Goal: Task Accomplishment & Management: Use online tool/utility

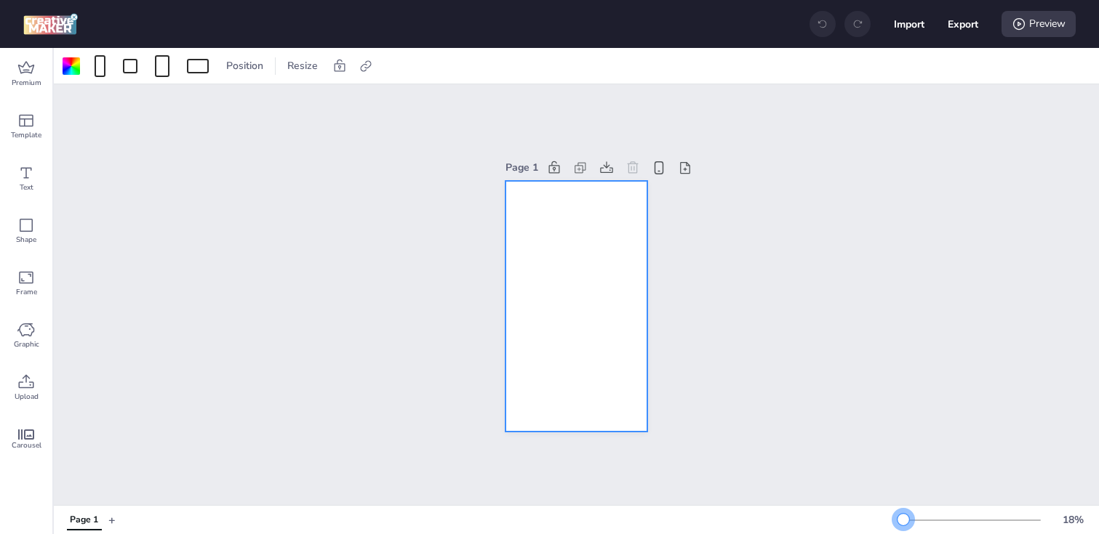
drag, startPoint x: 926, startPoint y: 520, endPoint x: 905, endPoint y: 519, distance: 21.1
click at [904, 520] on div at bounding box center [903, 520] width 12 height 12
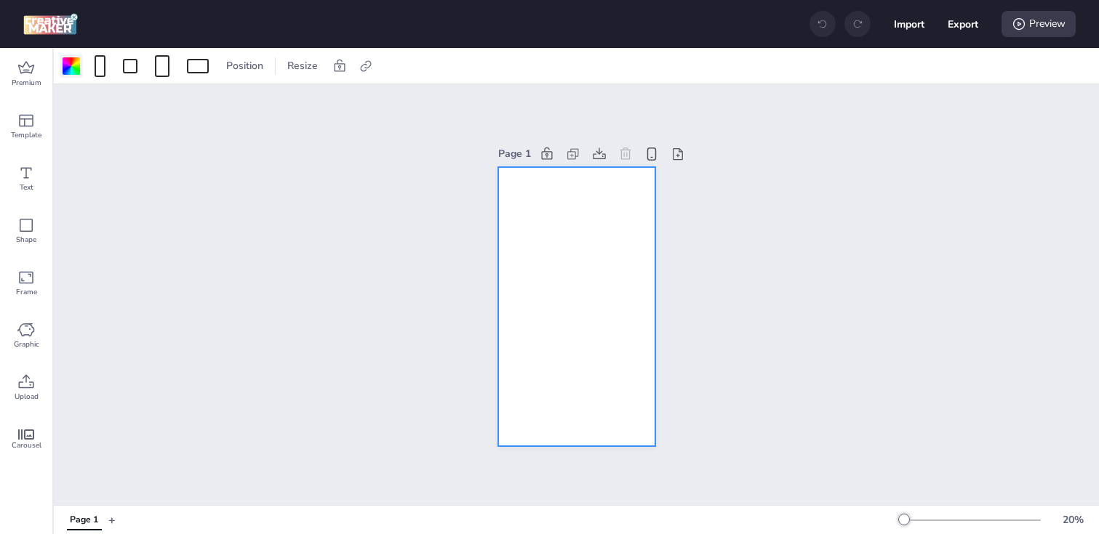
click at [69, 65] on div at bounding box center [71, 65] width 17 height 17
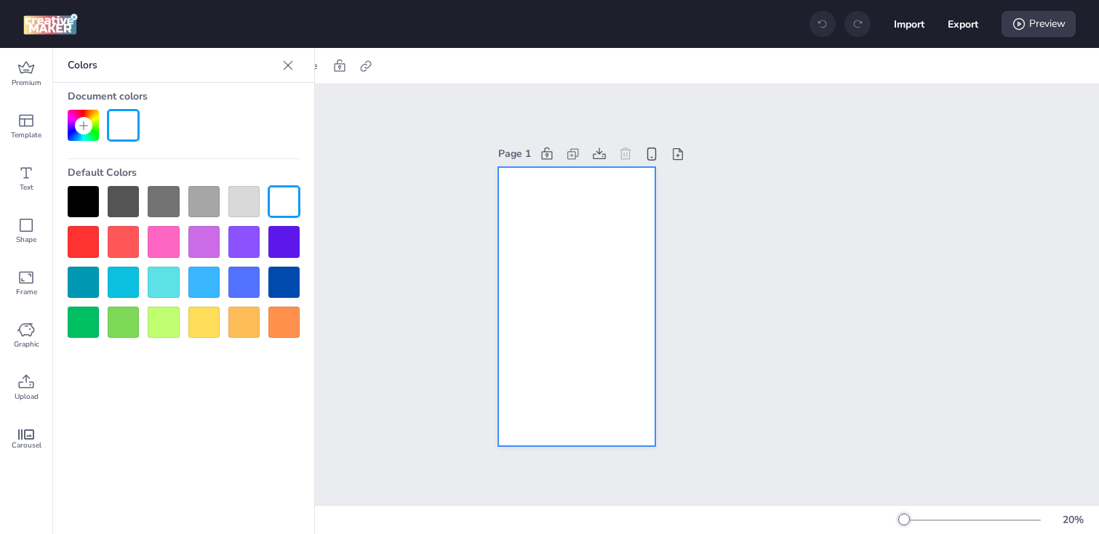
click at [85, 199] on div at bounding box center [83, 201] width 31 height 31
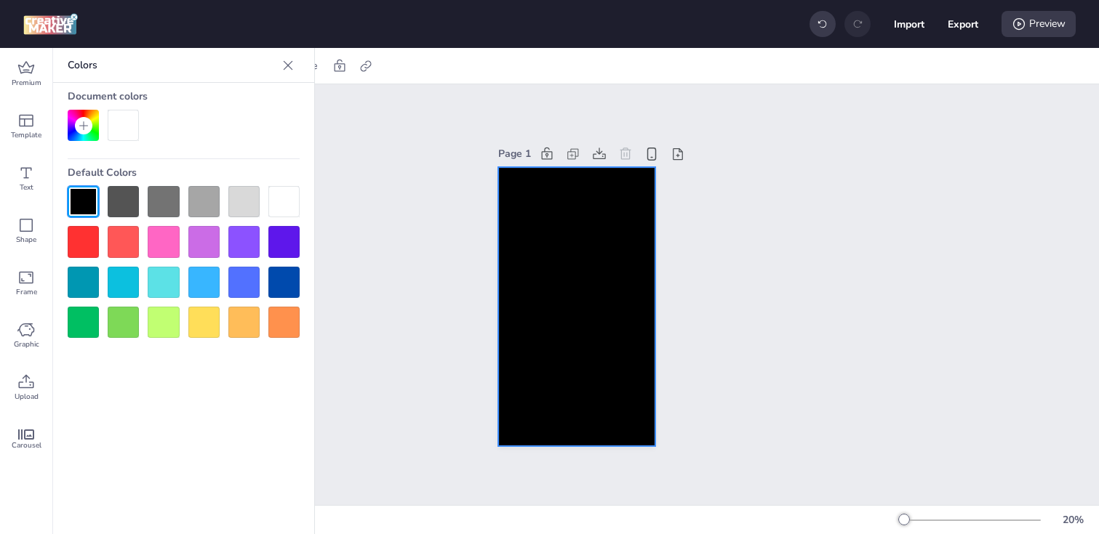
click at [451, 263] on div "Page 1" at bounding box center [576, 294] width 1045 height 421
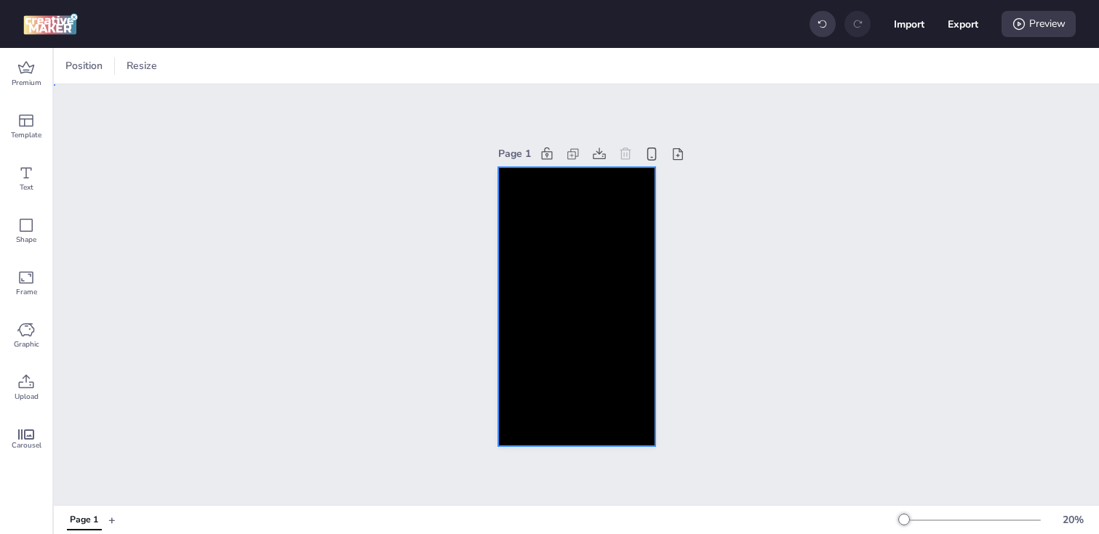
click at [542, 280] on div at bounding box center [576, 306] width 157 height 279
click at [373, 64] on div at bounding box center [366, 66] width 20 height 23
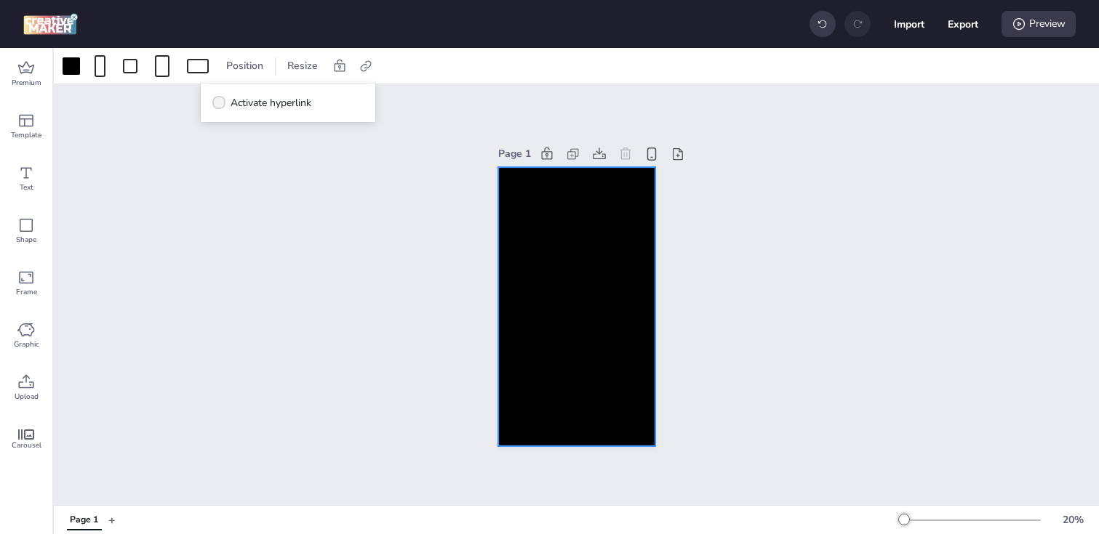
click at [279, 107] on span "Activate hyperlink" at bounding box center [271, 102] width 81 height 15
click at [221, 107] on input "Activate hyperlink" at bounding box center [216, 108] width 9 height 9
checkbox input "true"
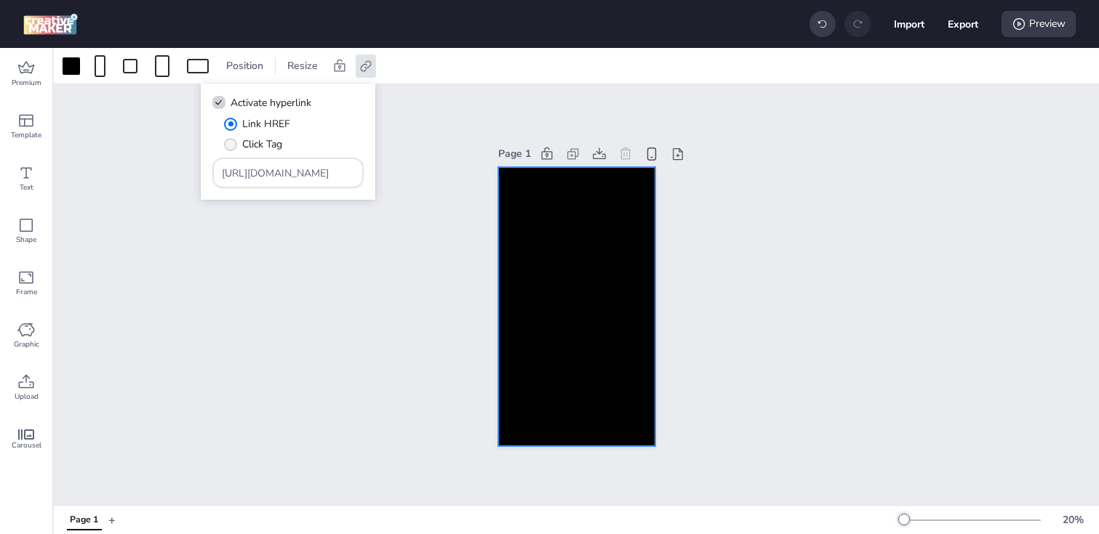
click at [257, 153] on label "Click Tag" at bounding box center [253, 144] width 68 height 25
click at [233, 153] on input "Click Tag" at bounding box center [227, 149] width 9 height 9
radio input "true"
drag, startPoint x: 325, startPoint y: 171, endPoint x: 73, endPoint y: 170, distance: 251.6
click at [73, 170] on body "Import Export Preview Premium Template Text Shape Frame Graphic Upload Carousel…" at bounding box center [549, 267] width 1099 height 534
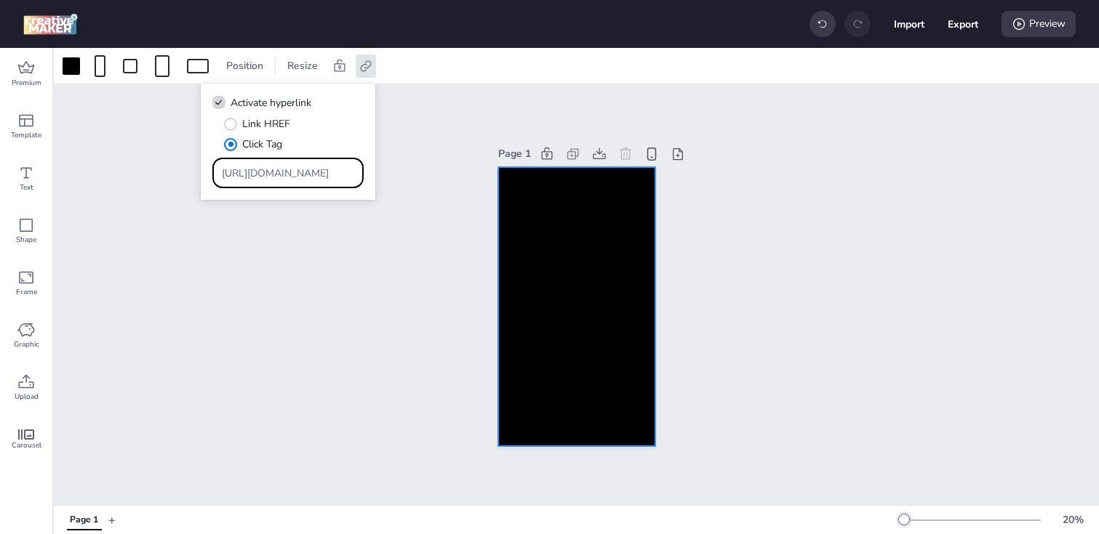
paste input "[DOMAIN_NAME][URL]"
type input "[URL][DOMAIN_NAME]"
click at [249, 248] on div "Page 1" at bounding box center [576, 294] width 1045 height 421
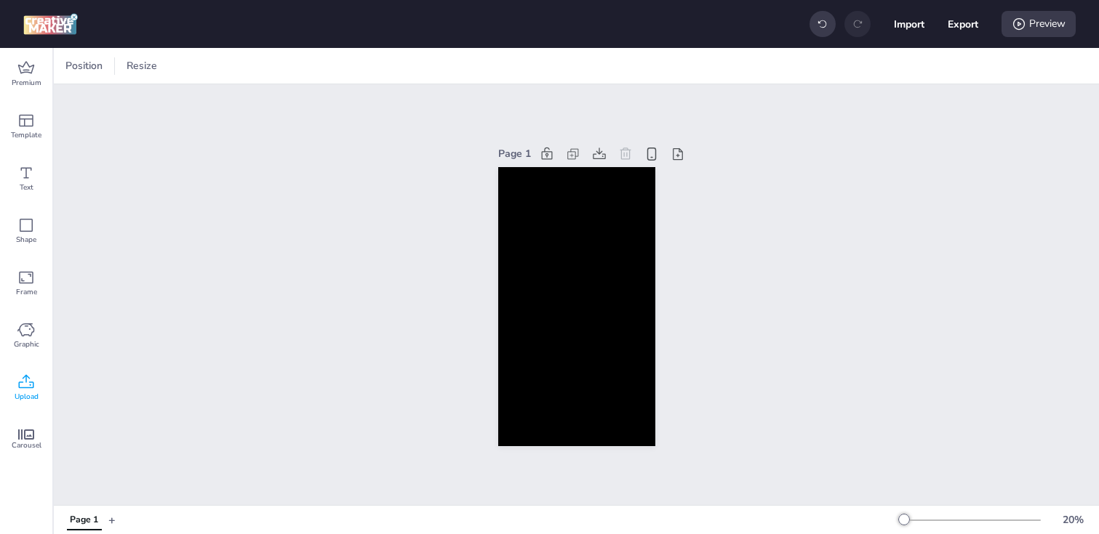
click at [15, 391] on span "Upload" at bounding box center [27, 397] width 24 height 12
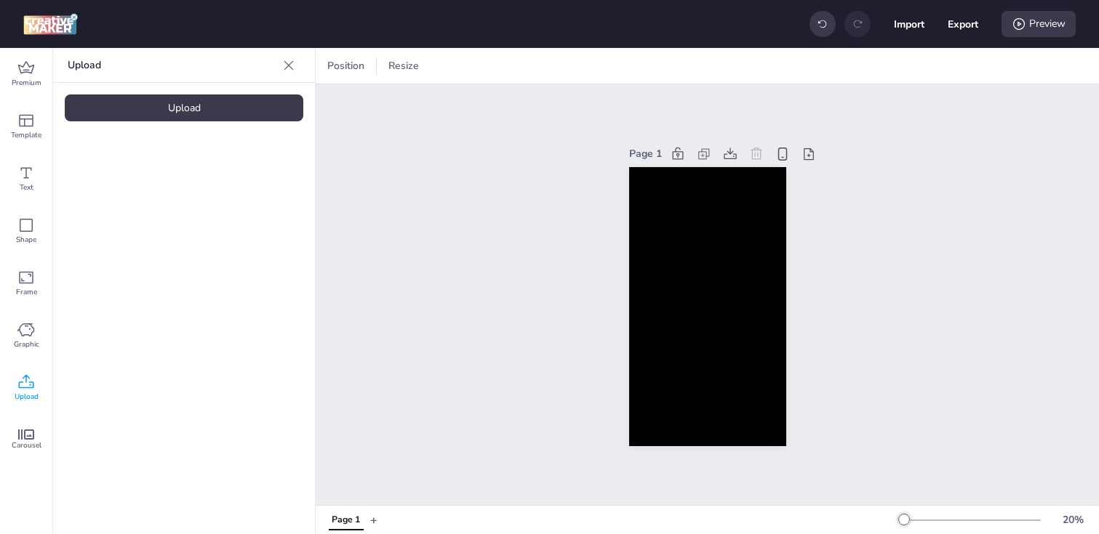
click at [142, 103] on div "Upload" at bounding box center [184, 108] width 239 height 27
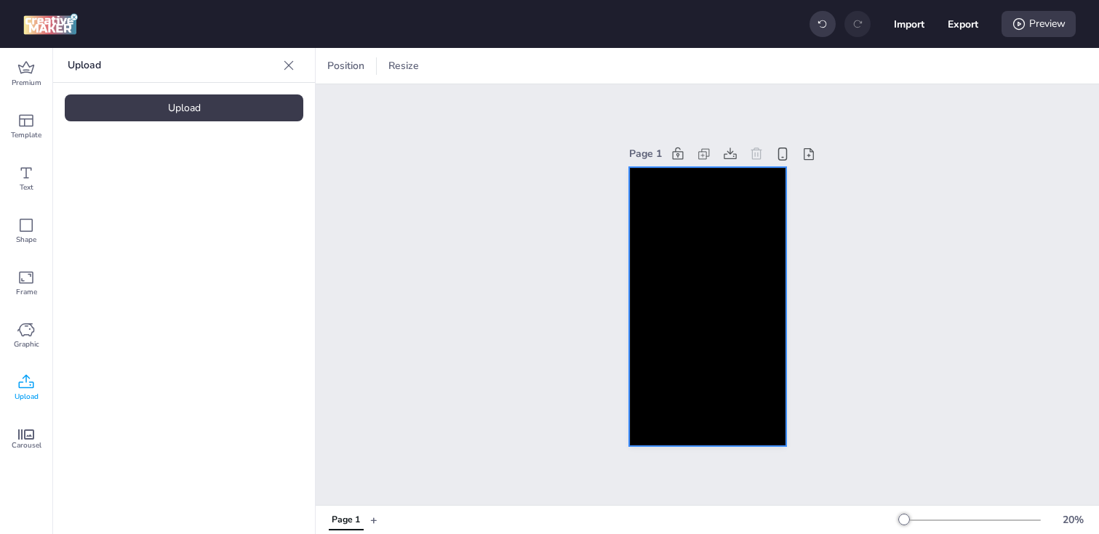
drag, startPoint x: 115, startPoint y: 207, endPoint x: 670, endPoint y: 305, distance: 564.2
click at [670, 305] on div "Premium Template Text Shape Frame Graphic Upload Carousel Upload Upload Positio…" at bounding box center [549, 291] width 1099 height 486
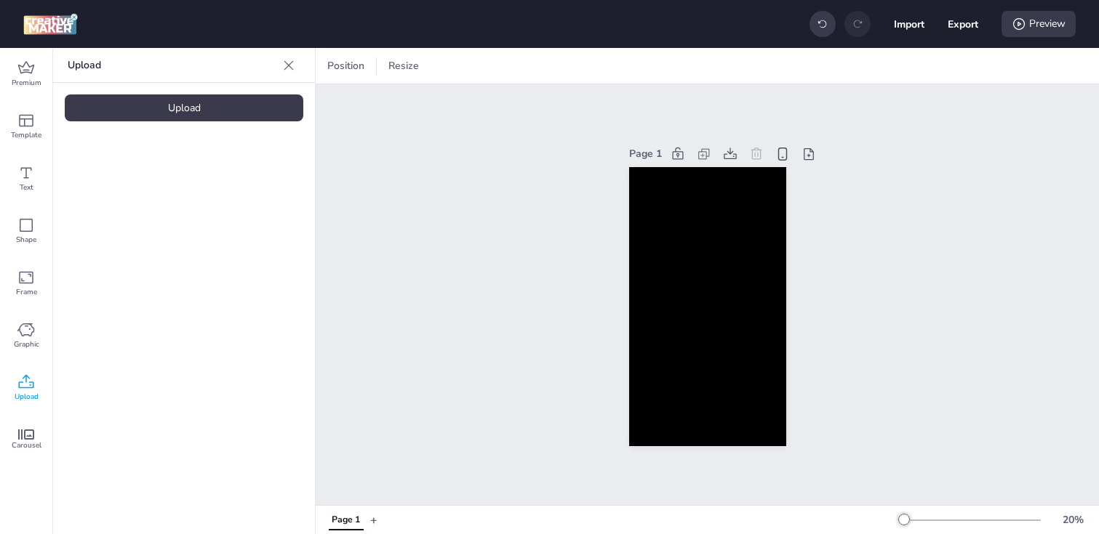
click at [151, 183] on video at bounding box center [123, 203] width 116 height 58
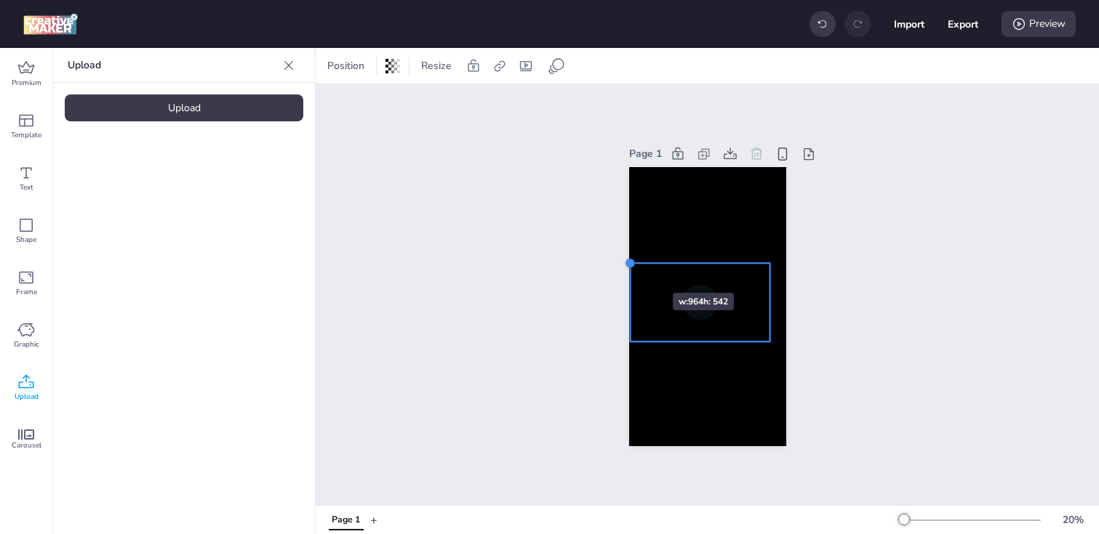
drag, startPoint x: 644, startPoint y: 271, endPoint x: 629, endPoint y: 267, distance: 15.2
click at [629, 267] on div at bounding box center [630, 263] width 12 height 12
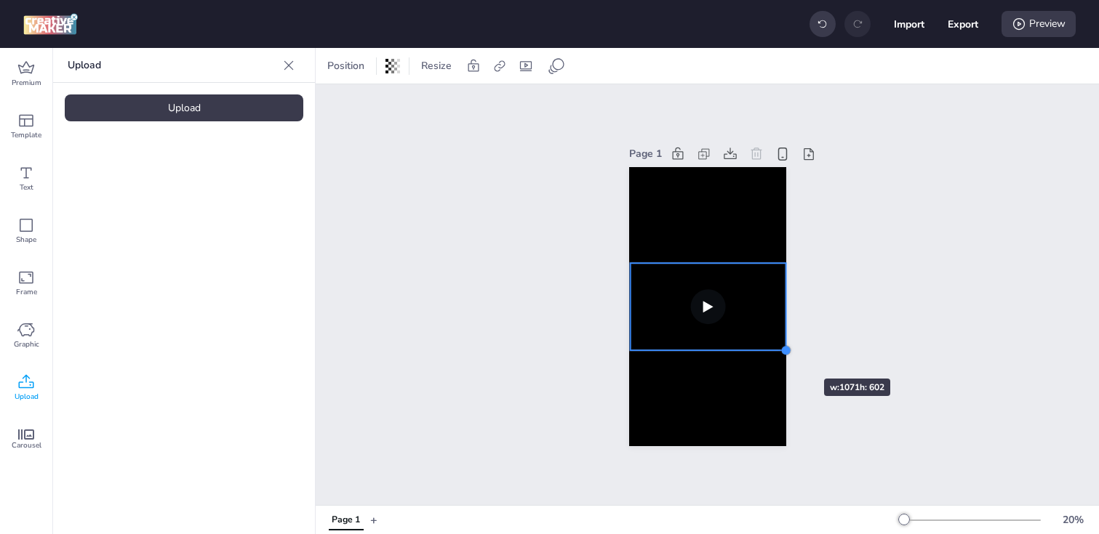
drag, startPoint x: 769, startPoint y: 344, endPoint x: 780, endPoint y: 353, distance: 14.0
click at [780, 353] on div at bounding box center [786, 351] width 12 height 12
click at [662, 324] on video at bounding box center [708, 306] width 156 height 87
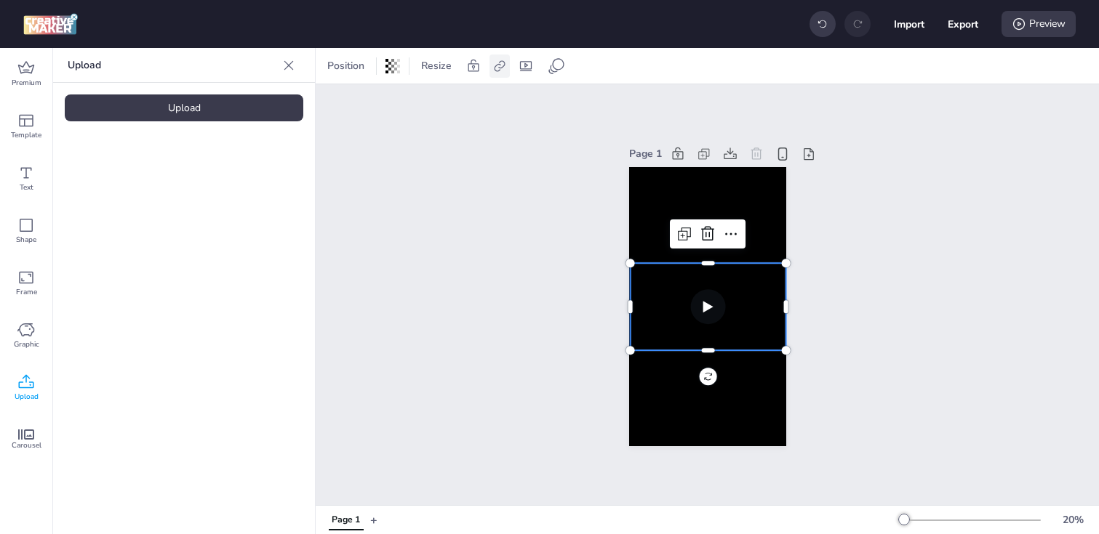
click at [502, 67] on icon at bounding box center [499, 66] width 15 height 15
click at [424, 105] on span "Activate hyperlink" at bounding box center [404, 102] width 81 height 15
click at [355, 105] on input "Activate hyperlink" at bounding box center [349, 108] width 9 height 9
checkbox input "true"
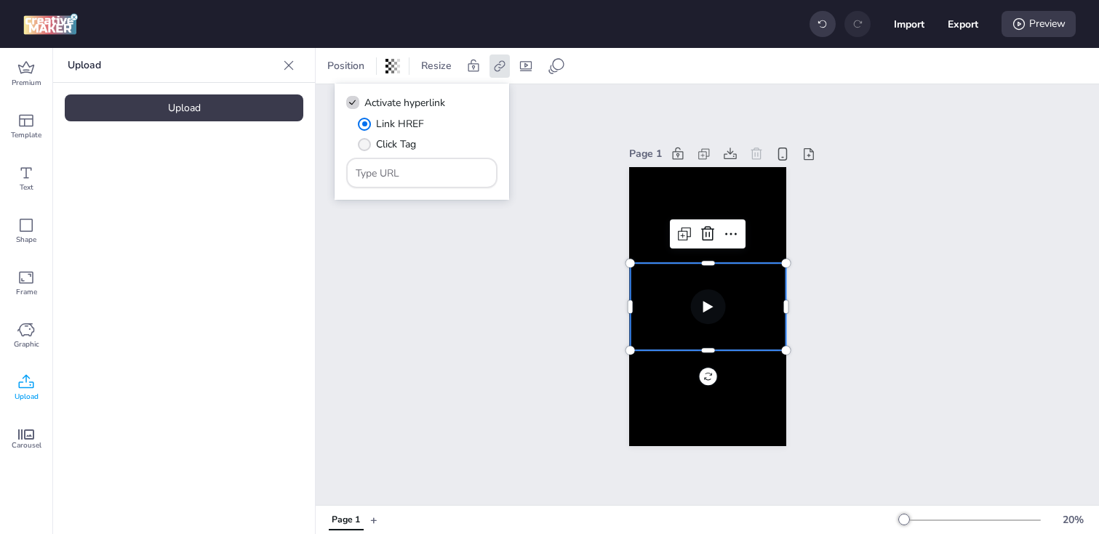
click at [388, 137] on span "Click Tag" at bounding box center [396, 144] width 40 height 15
click at [367, 145] on input "Click Tag" at bounding box center [361, 149] width 9 height 9
radio input "true"
click at [412, 176] on input "Type URL" at bounding box center [422, 173] width 133 height 15
paste input "[URL][DOMAIN_NAME]"
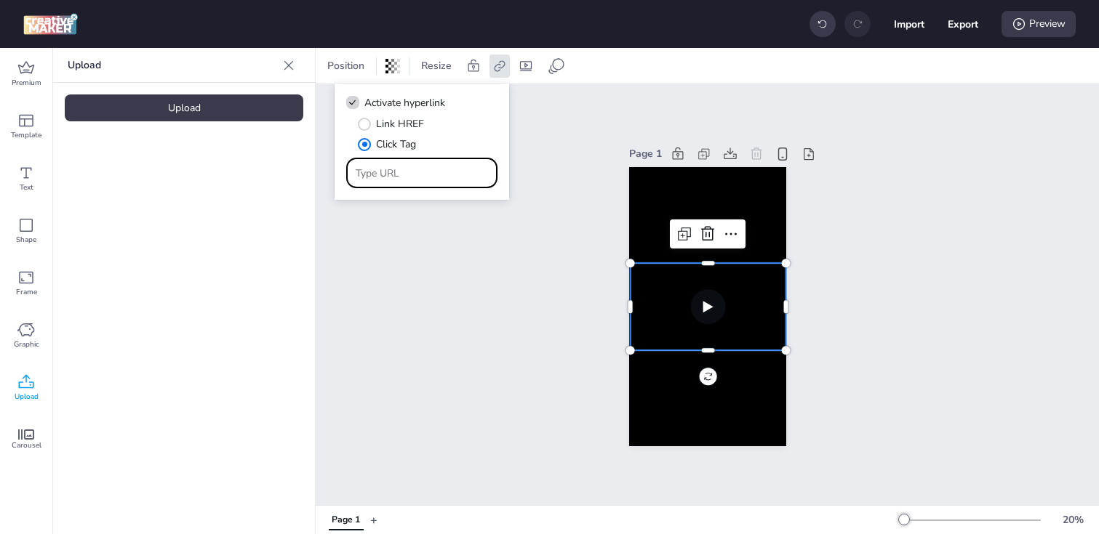
type input "[URL][DOMAIN_NAME]"
click at [461, 313] on div "Page 1" at bounding box center [707, 294] width 783 height 421
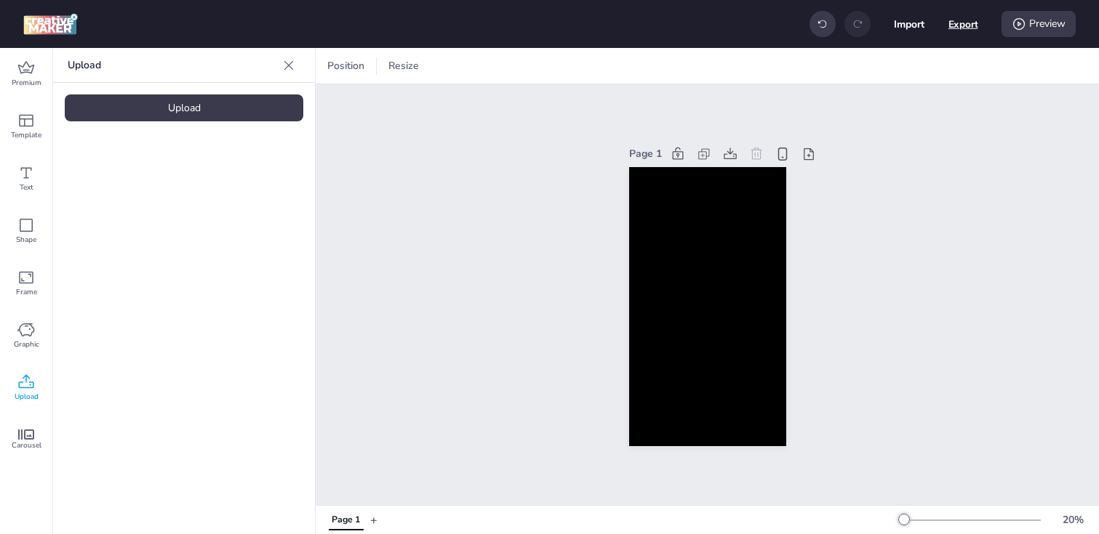
click at [957, 28] on button "Export" at bounding box center [963, 24] width 30 height 30
select select "html"
click at [892, 177] on div "Page 1" at bounding box center [707, 294] width 783 height 421
click at [949, 30] on button "Export" at bounding box center [963, 24] width 31 height 31
select select "html"
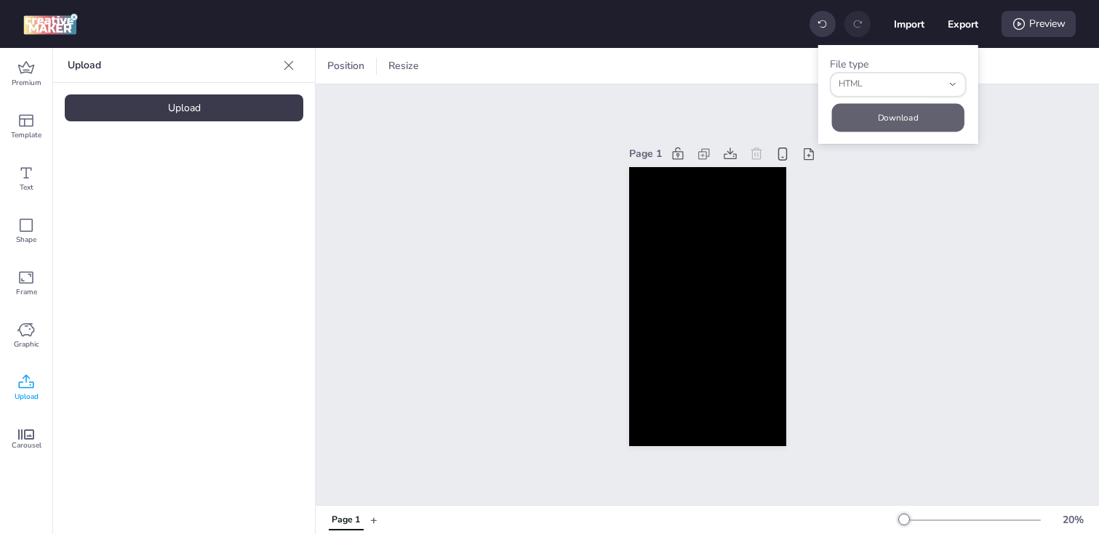
click at [913, 119] on button "Download" at bounding box center [898, 117] width 132 height 28
